Goal: Find specific fact: Find specific fact

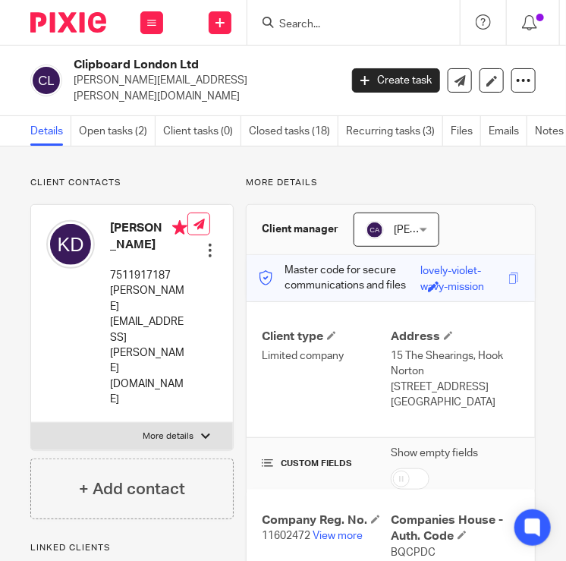
click at [310, 27] on input "Search" at bounding box center [346, 25] width 137 height 14
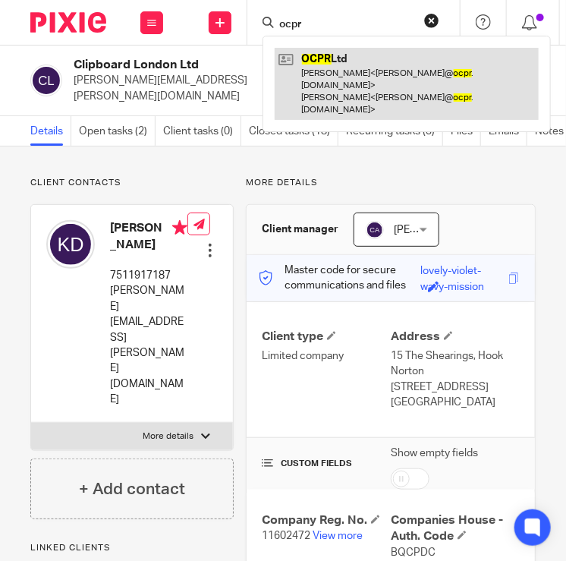
type input "ocpr"
click at [336, 74] on link at bounding box center [407, 84] width 264 height 72
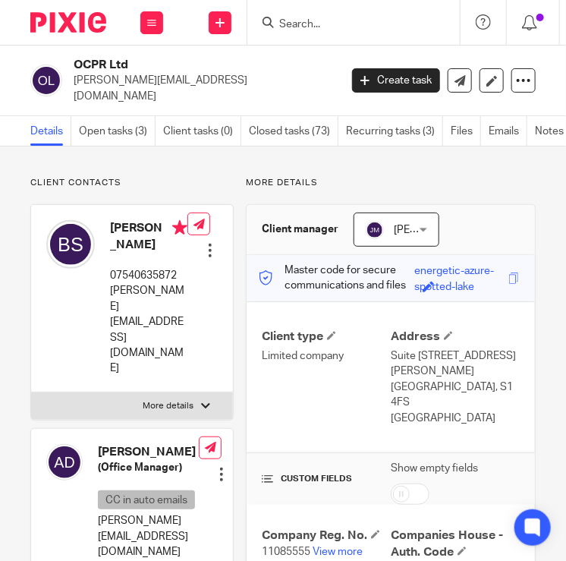
click at [330, 527] on div "Company Reg. No. 11085555 View more" at bounding box center [326, 551] width 129 height 48
click at [331, 544] on p "11085555 View more" at bounding box center [326, 551] width 129 height 15
click at [333, 546] on link "View more" at bounding box center [338, 551] width 50 height 11
drag, startPoint x: 165, startPoint y: 80, endPoint x: 68, endPoint y: 81, distance: 96.4
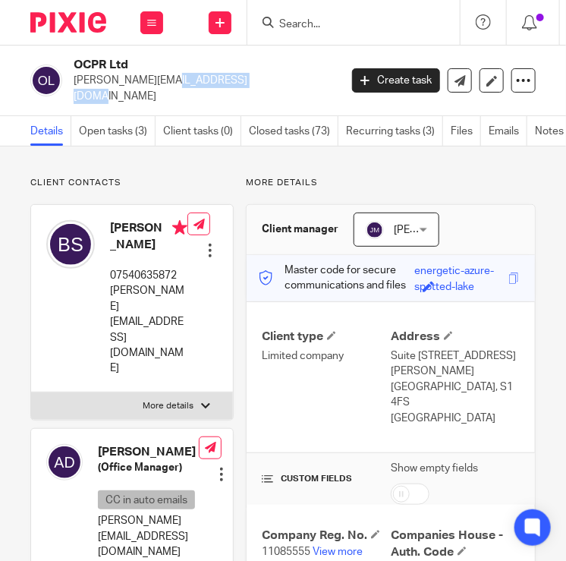
click at [68, 81] on div "OCPR Ltd [PERSON_NAME][EMAIL_ADDRESS][DOMAIN_NAME]" at bounding box center [179, 80] width 299 height 47
copy p "[PERSON_NAME][EMAIL_ADDRESS][DOMAIN_NAME]"
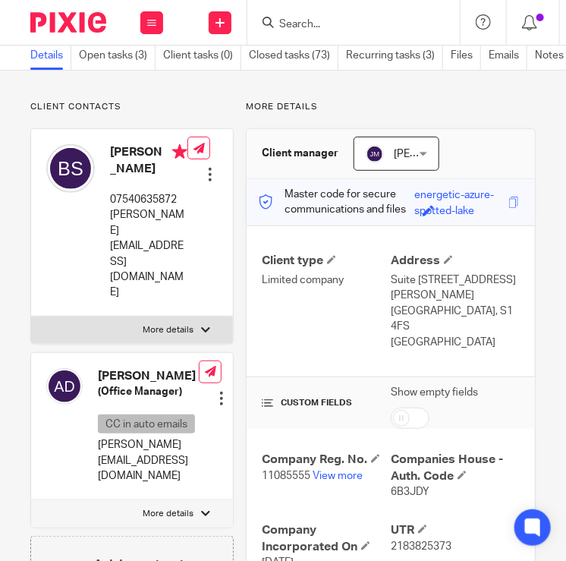
scroll to position [228, 0]
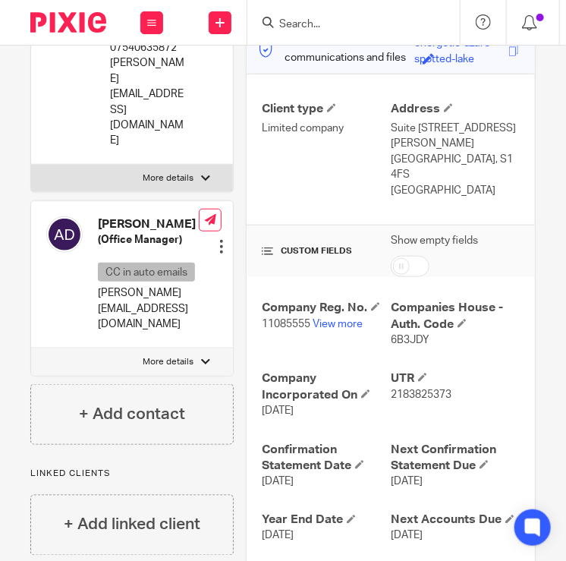
click at [410, 371] on div "UTR 2183825373" at bounding box center [455, 394] width 129 height 48
click at [406, 389] on span "2183825373" at bounding box center [421, 394] width 61 height 11
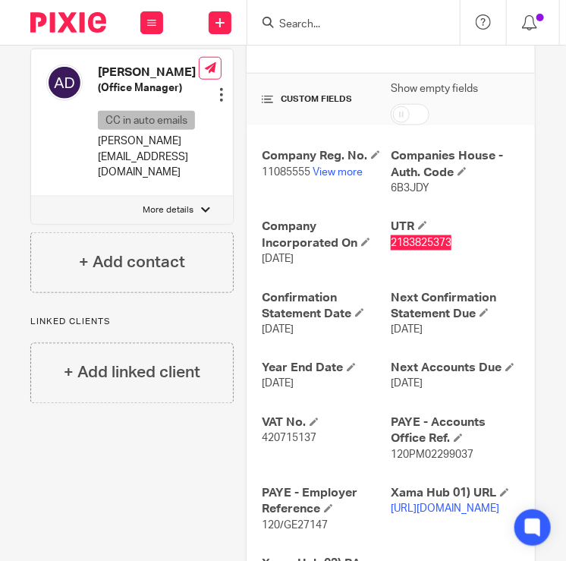
scroll to position [455, 0]
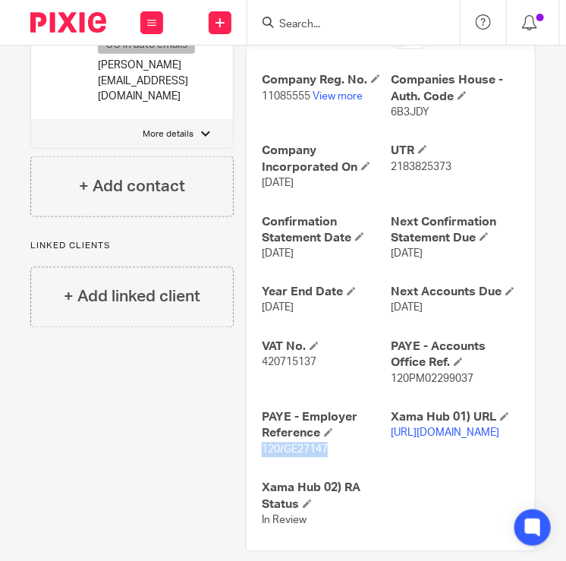
drag, startPoint x: 323, startPoint y: 417, endPoint x: 240, endPoint y: 417, distance: 83.5
click at [247, 418] on div "Company Reg. No. 11085555 View more Companies House - [GEOGRAPHIC_DATA]. Code 6…" at bounding box center [391, 299] width 288 height 501
copy span "120/GE27147"
click at [404, 162] on span "2183825373" at bounding box center [421, 167] width 61 height 11
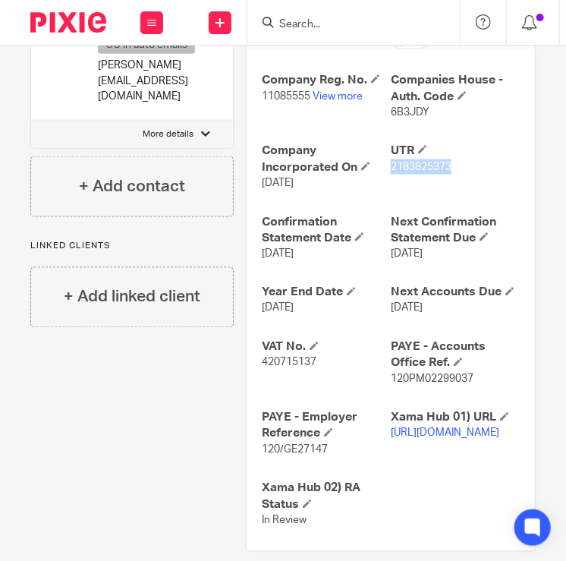
copy span "2183825373"
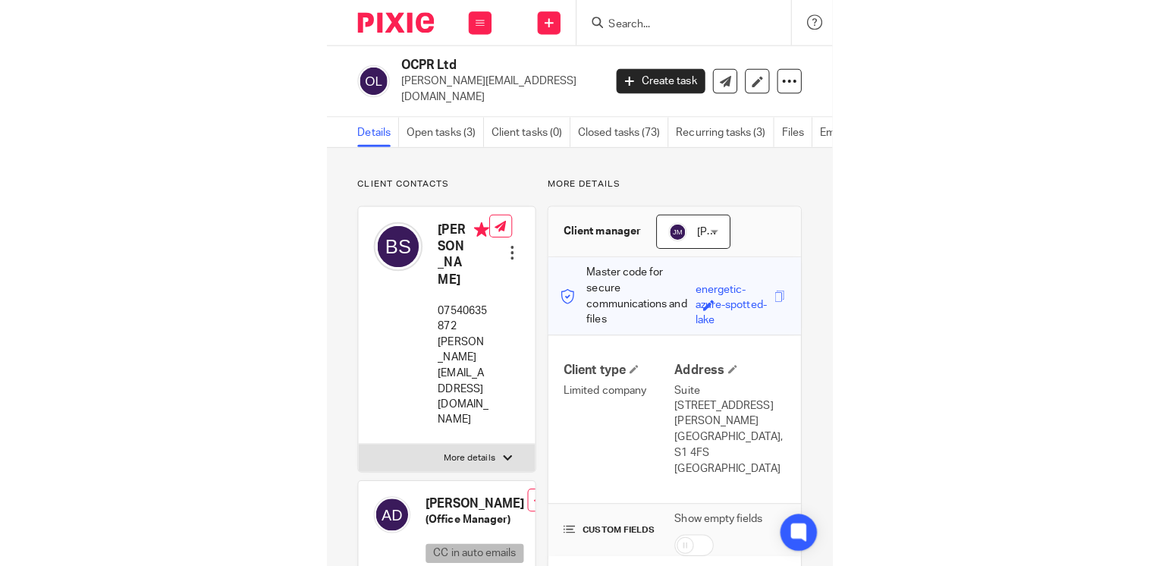
scroll to position [152, 0]
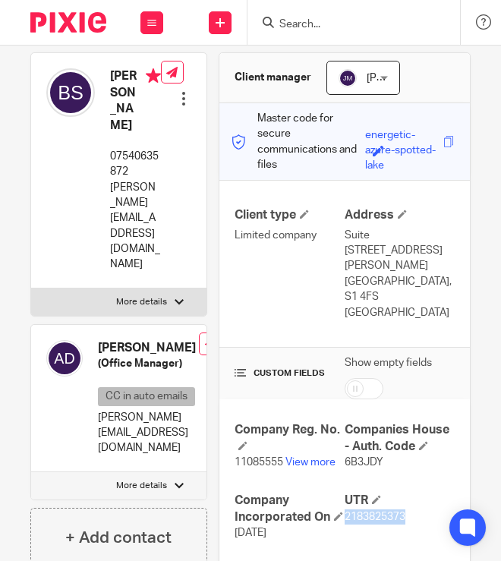
click at [354, 457] on span "6B3JDY" at bounding box center [363, 462] width 39 height 11
copy span "6B3JDY"
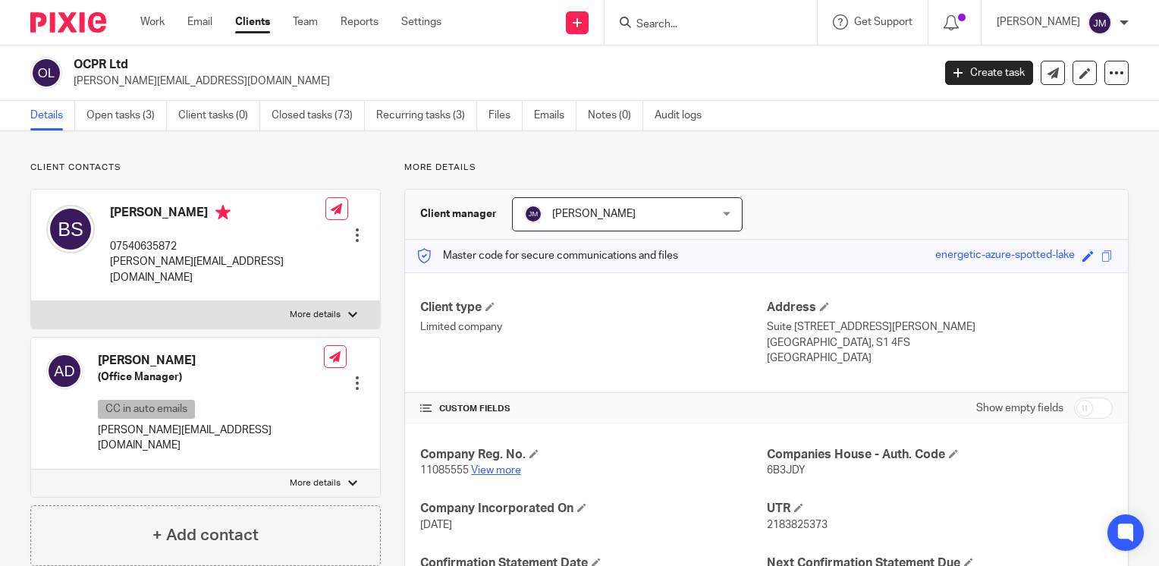
click at [489, 473] on link "View more" at bounding box center [496, 470] width 50 height 11
click at [696, 30] on input "Search" at bounding box center [703, 25] width 137 height 14
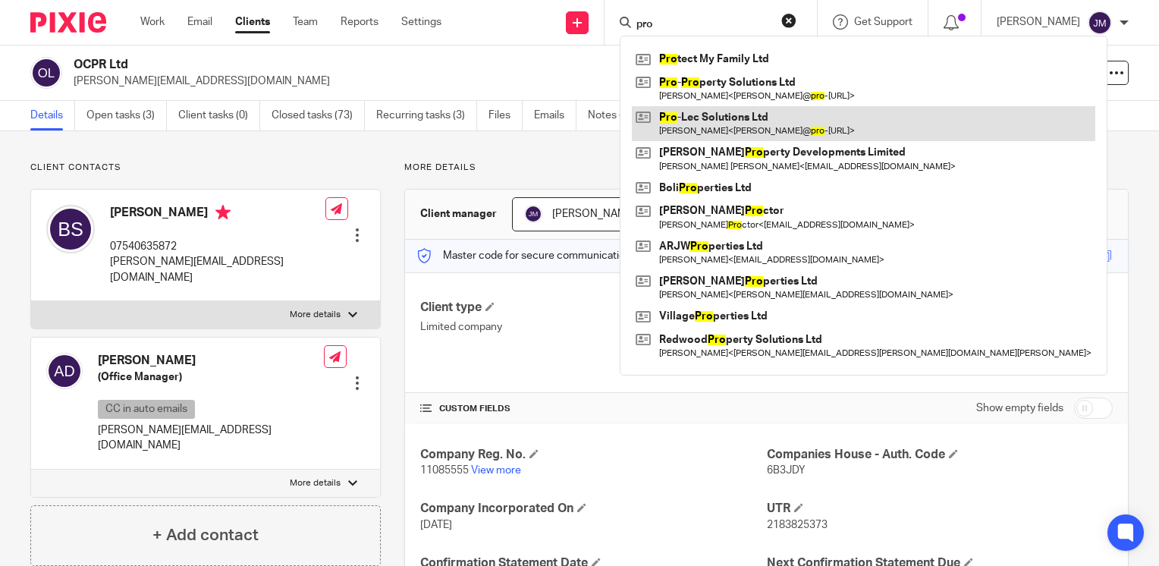
type input "pro"
click at [725, 112] on link at bounding box center [864, 123] width 464 height 35
click at [740, 120] on link at bounding box center [864, 123] width 464 height 35
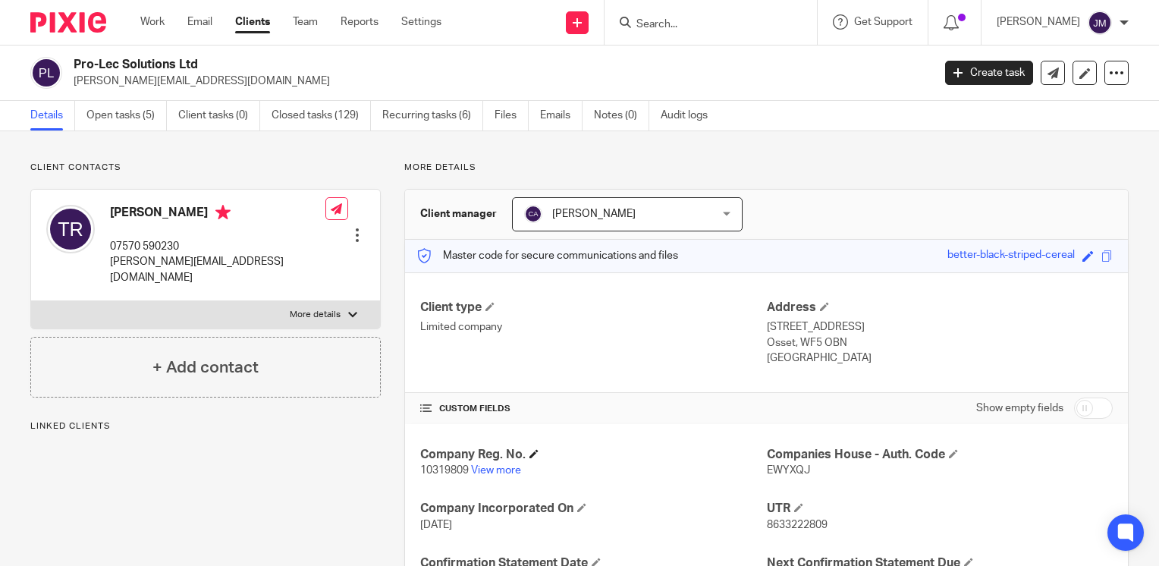
scroll to position [76, 0]
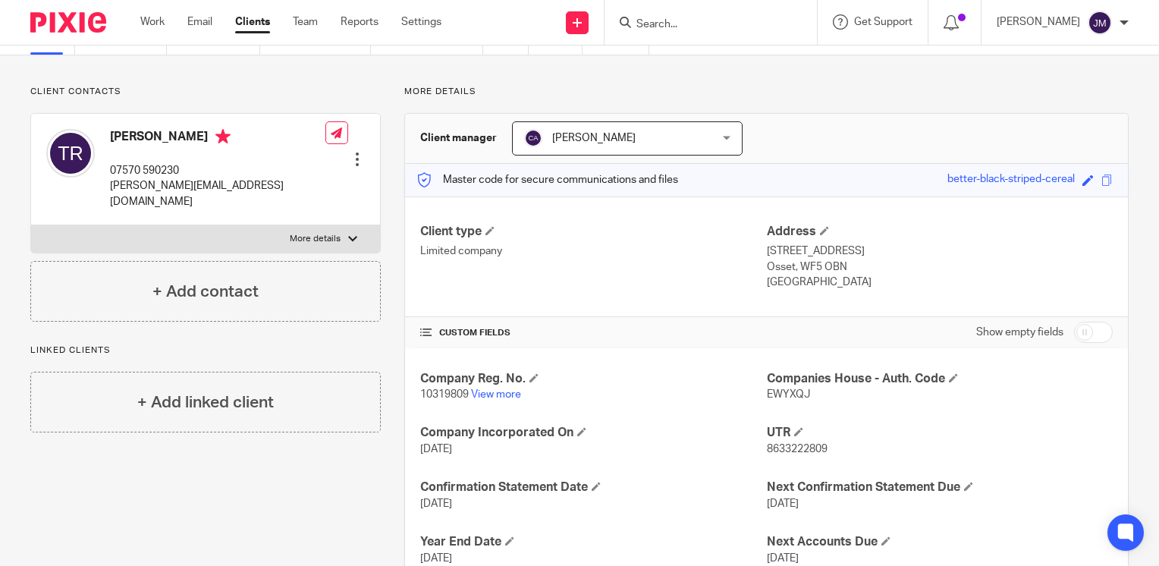
click at [776, 398] on span "EWYXQJ" at bounding box center [788, 394] width 43 height 11
copy span "EWYXQJ"
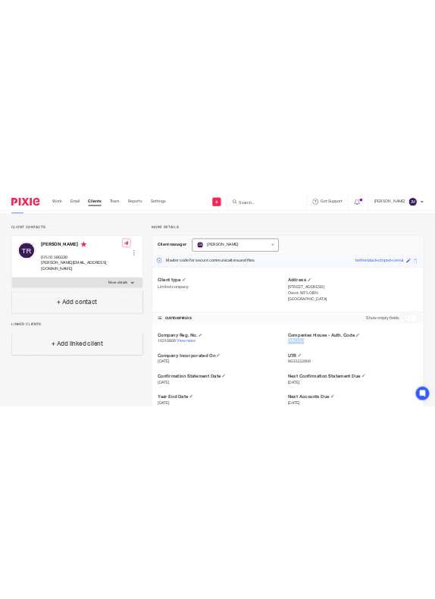
scroll to position [0, 0]
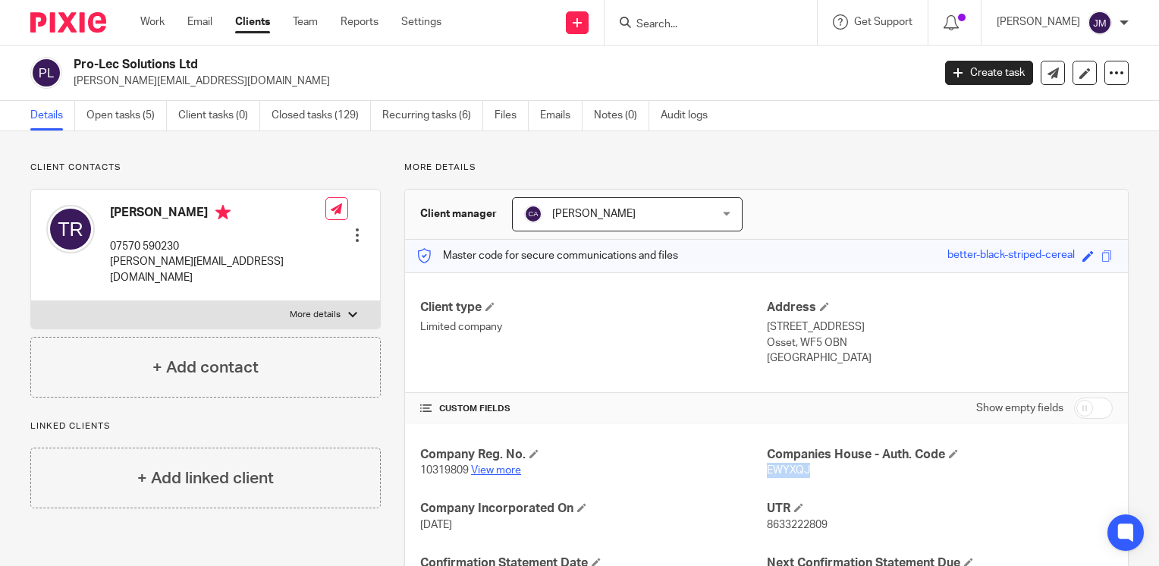
click at [508, 472] on link "View more" at bounding box center [496, 470] width 50 height 11
